Goal: Task Accomplishment & Management: Manage account settings

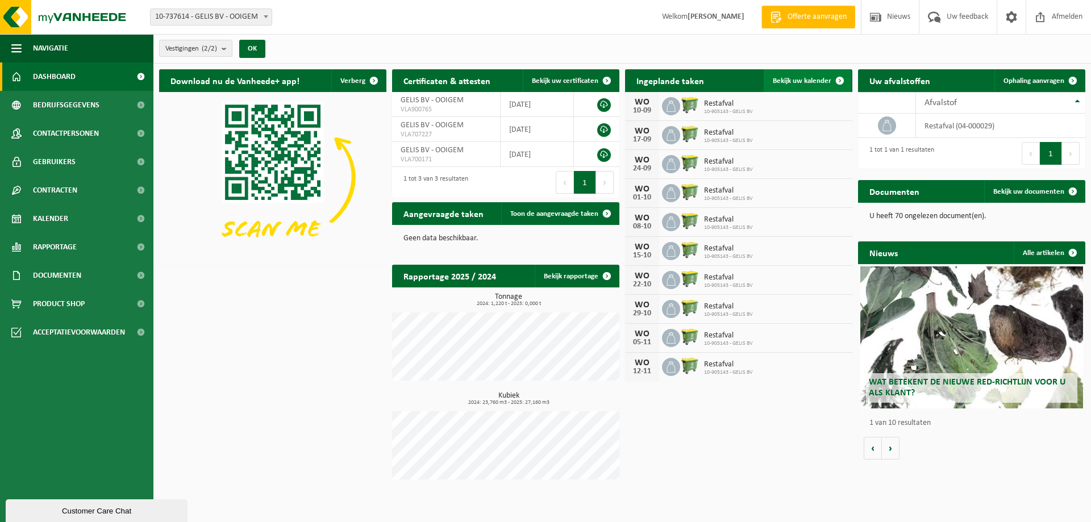
click at [836, 78] on span at bounding box center [839, 80] width 23 height 23
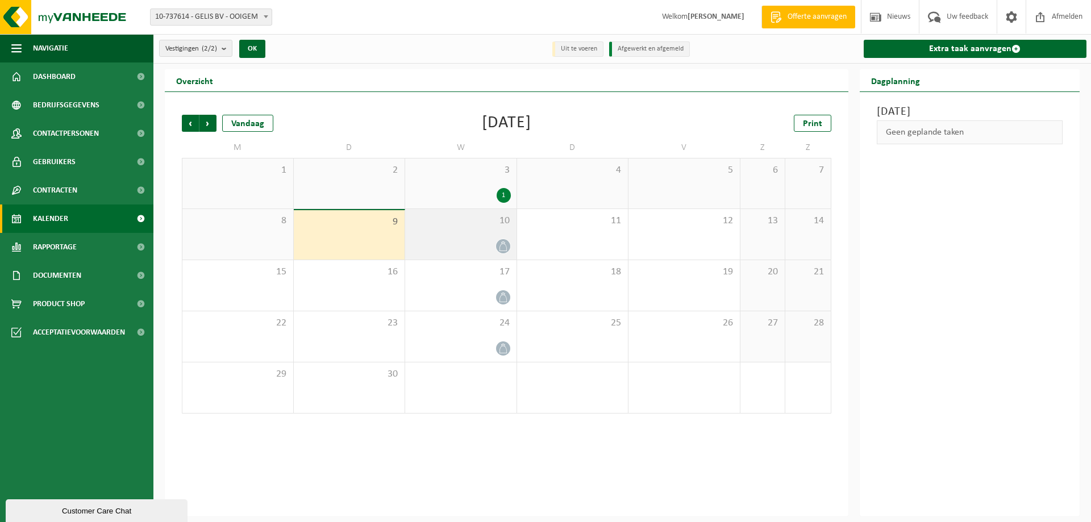
click at [502, 243] on icon at bounding box center [502, 246] width 7 height 10
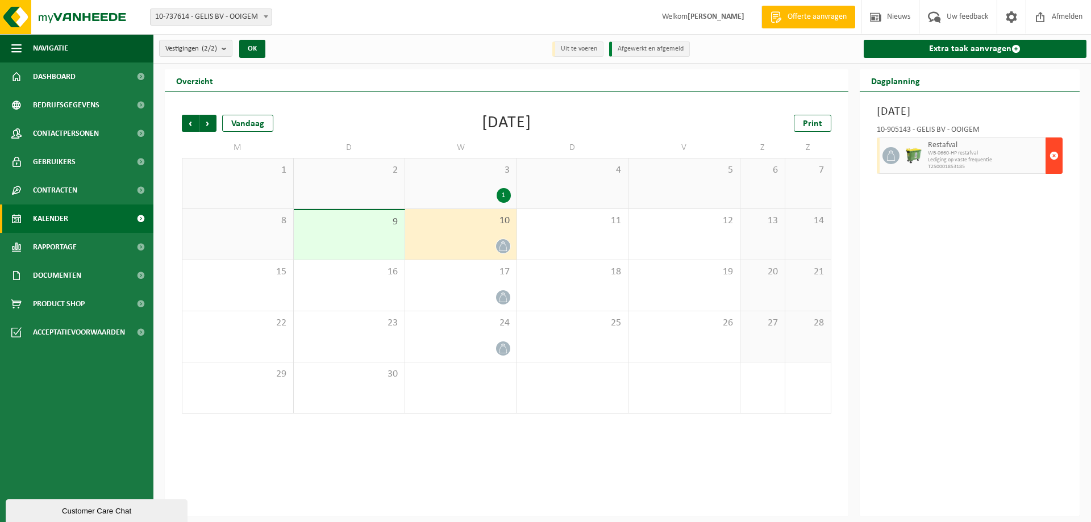
click at [1054, 154] on span "button" at bounding box center [1053, 155] width 9 height 23
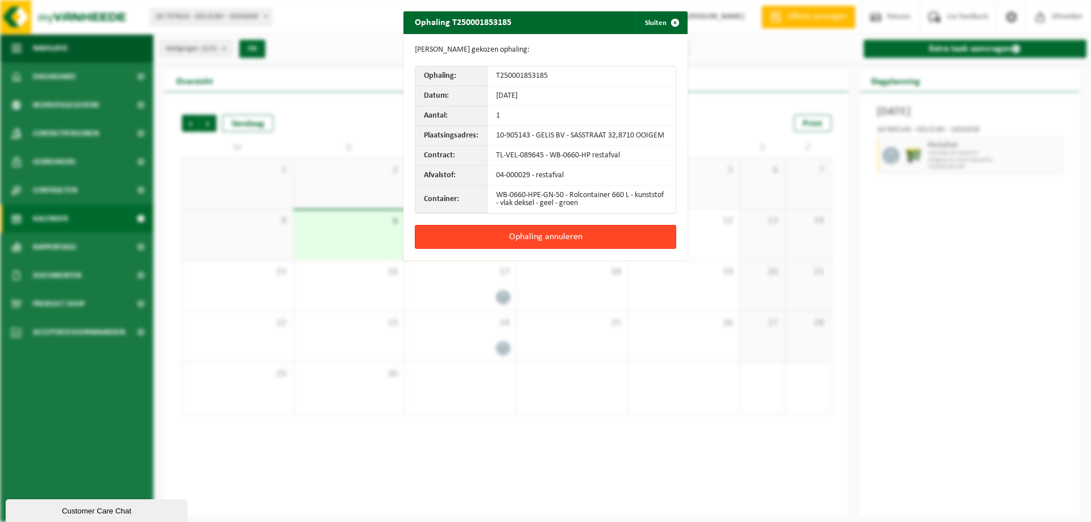
click at [585, 237] on button "Ophaling annuleren" at bounding box center [545, 237] width 261 height 24
